Goal: Find specific page/section: Find specific page/section

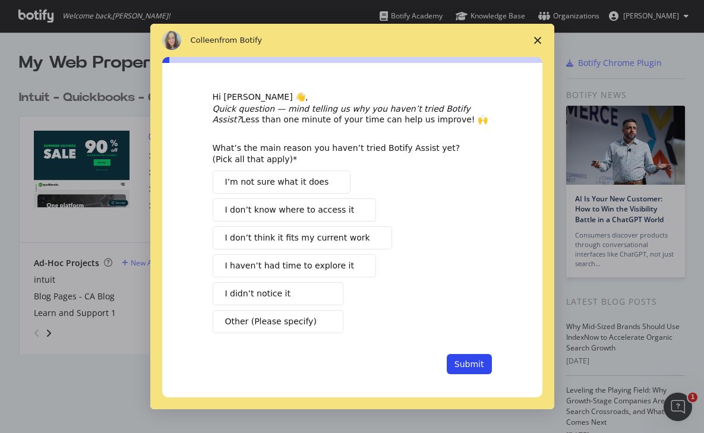
click at [534, 37] on polygon "Close survey" at bounding box center [537, 40] width 7 height 7
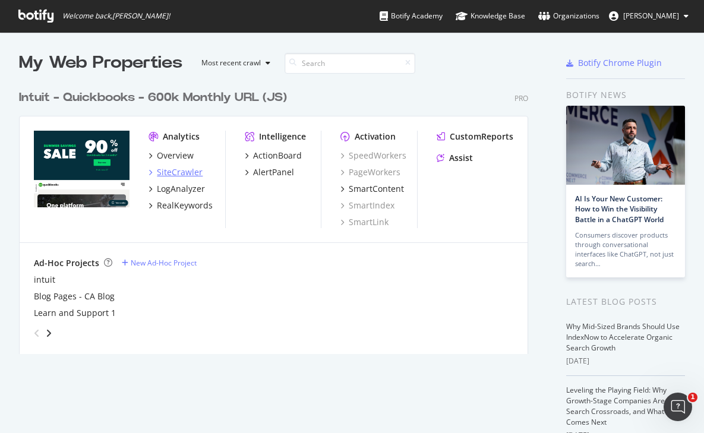
click at [182, 175] on div "SiteCrawler" at bounding box center [180, 172] width 46 height 12
